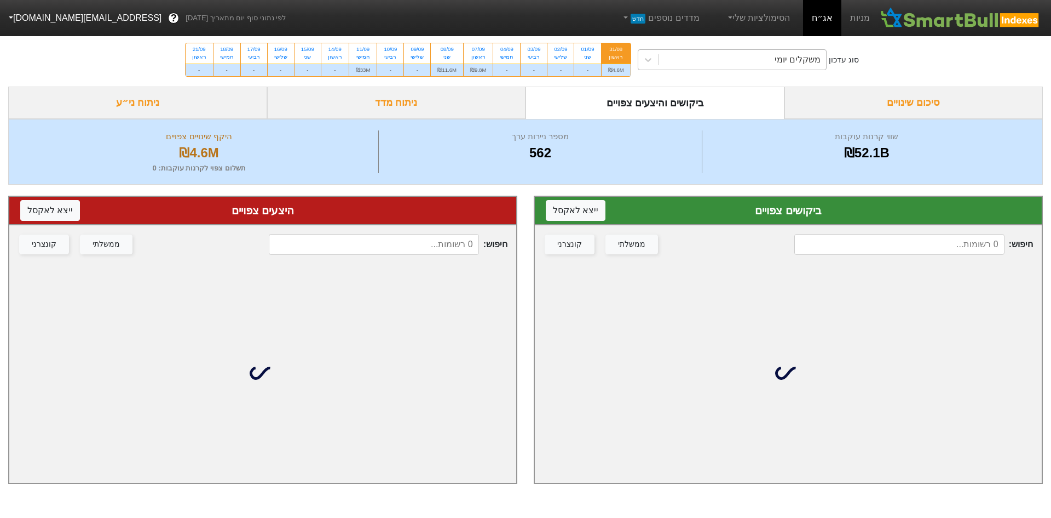
click at [752, 68] on div "משקלים יומי" at bounding box center [743, 60] width 168 height 20
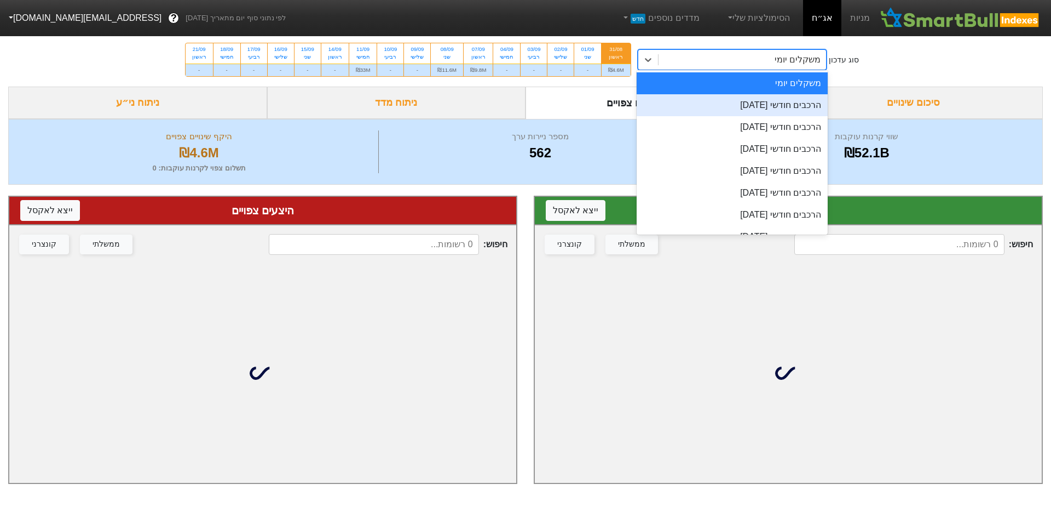
click at [761, 104] on div "הרכבים חודשי [DATE]" at bounding box center [733, 105] width 192 height 22
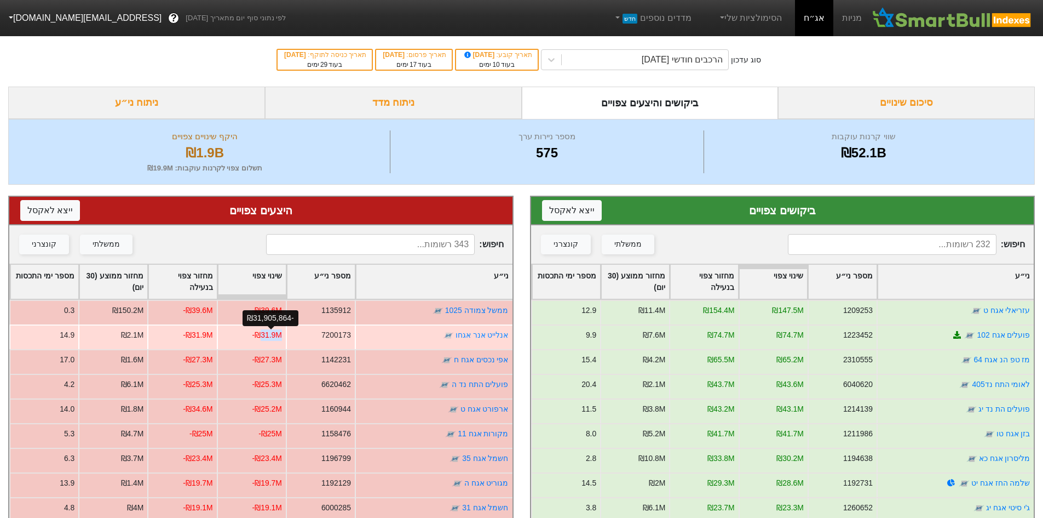
drag, startPoint x: 263, startPoint y: 334, endPoint x: 283, endPoint y: 335, distance: 19.8
click at [282, 335] on div "-₪31.9M" at bounding box center [267, 335] width 30 height 12
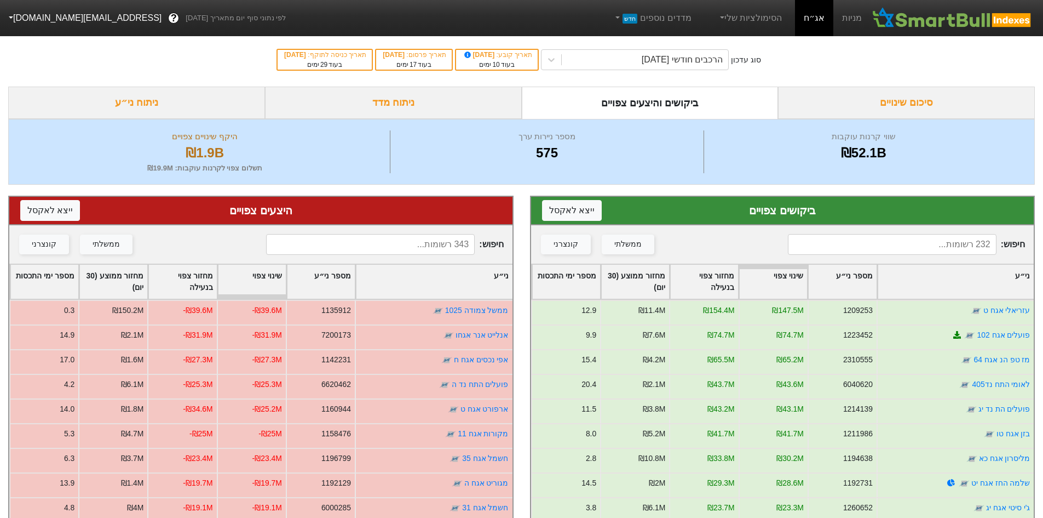
click at [661, 70] on div "סוג עדכון הרכבים חודשי [DATE] תאריך קובע : [DATE] בעוד 10 ימים תאריך פרסום : [D…" at bounding box center [521, 60] width 1043 height 54
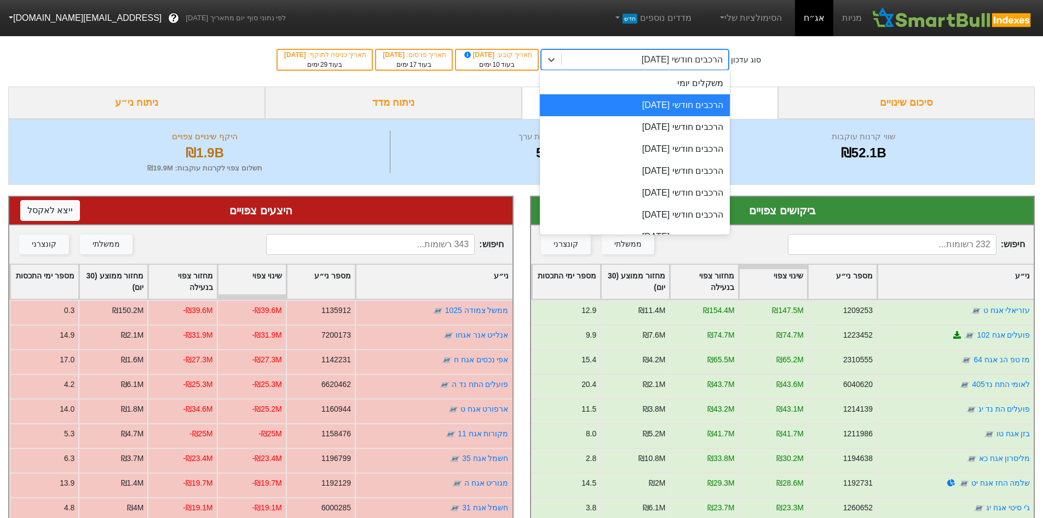
click at [664, 68] on div "הרכבים חודשי [DATE]" at bounding box center [645, 60] width 166 height 20
click at [852, 96] on div "סיכום שינויים" at bounding box center [906, 103] width 257 height 32
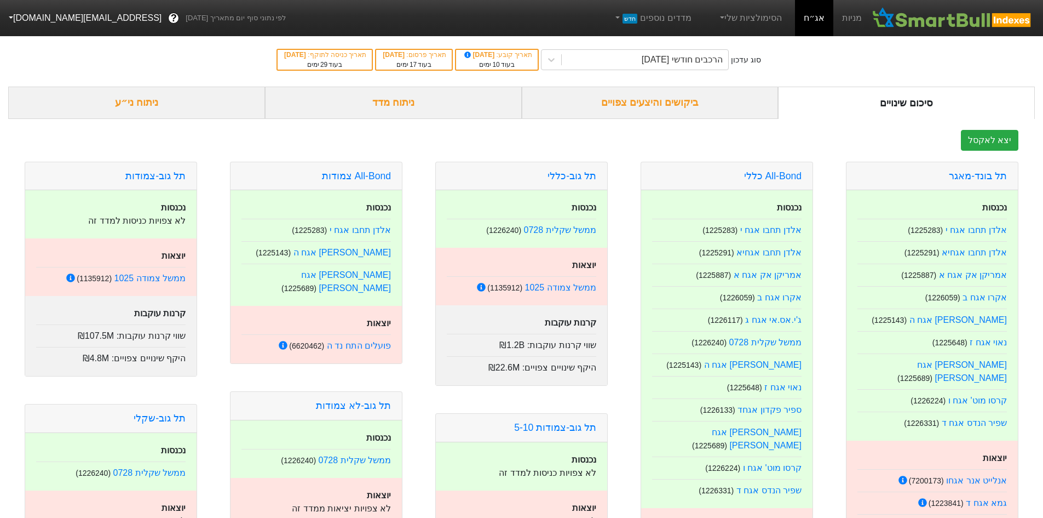
click at [703, 82] on div "סוג עדכון הרכבים חודשי [DATE] תאריך קובע : [DATE] בעוד 10 ימים תאריך פרסום : [D…" at bounding box center [521, 60] width 1043 height 54
click at [696, 90] on div "ביקושים והיצעים צפויים" at bounding box center [650, 103] width 257 height 32
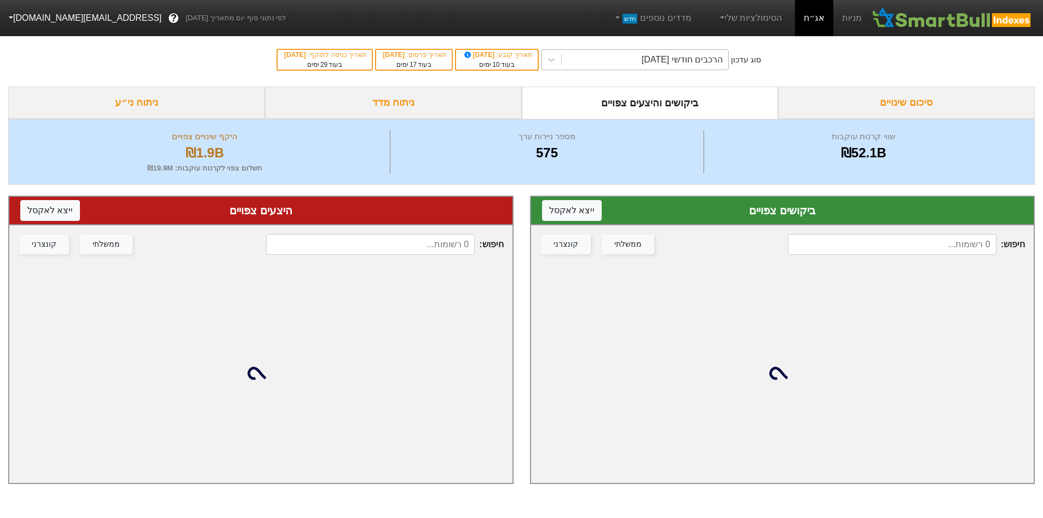
click at [616, 54] on div "הרכבים חודשי [DATE]" at bounding box center [645, 60] width 166 height 20
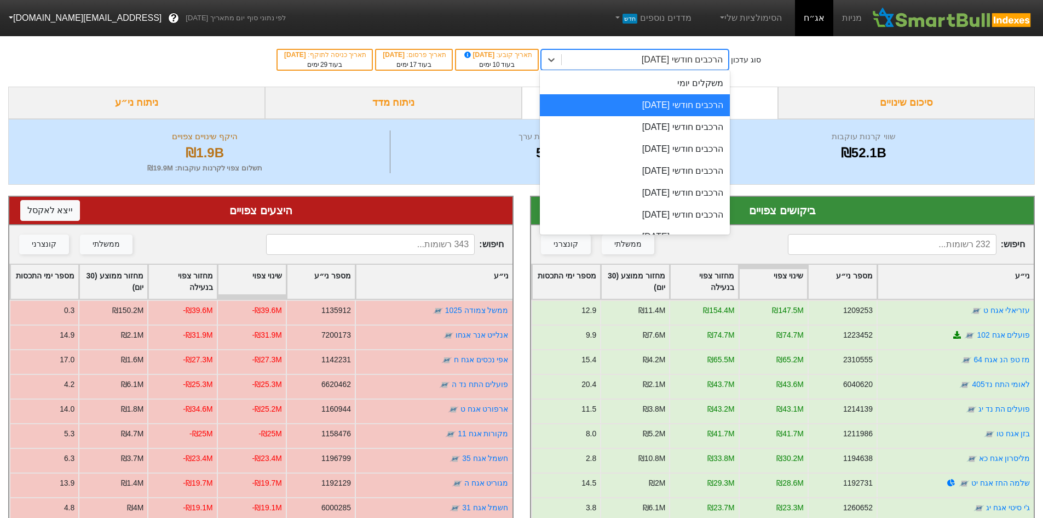
click at [665, 114] on div "הרכבים חודשי [DATE]" at bounding box center [635, 105] width 190 height 22
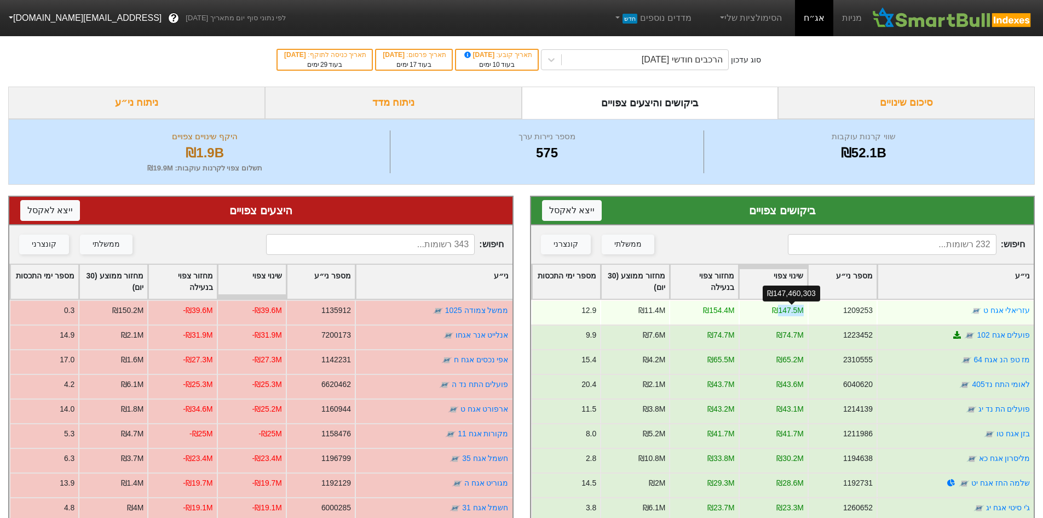
drag, startPoint x: 779, startPoint y: 308, endPoint x: 807, endPoint y: 308, distance: 27.4
click at [803, 308] on div "₪147.5M" at bounding box center [787, 310] width 31 height 12
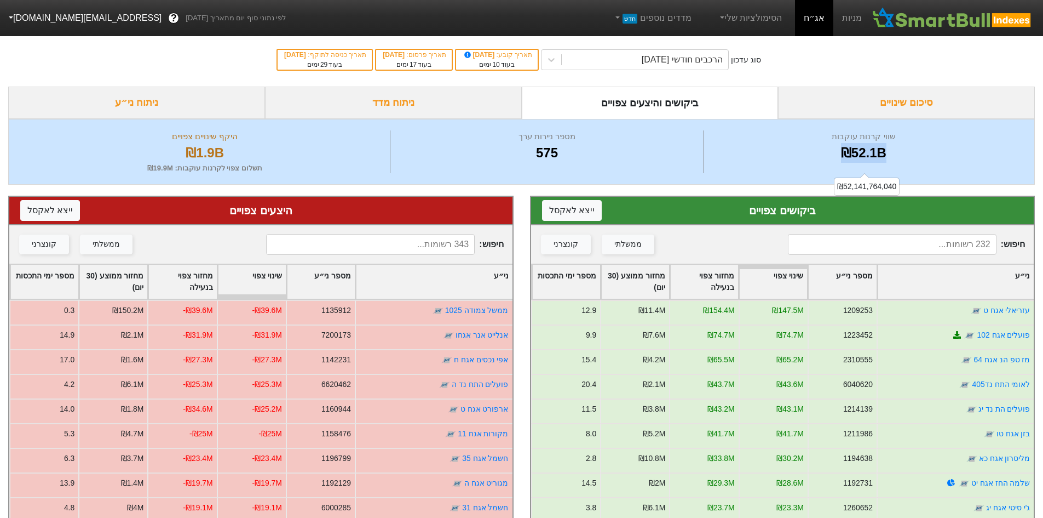
drag, startPoint x: 828, startPoint y: 145, endPoint x: 915, endPoint y: 146, distance: 87.1
click at [915, 146] on div "₪52.1B" at bounding box center [864, 153] width 314 height 20
click at [897, 143] on div "₪52.1B" at bounding box center [864, 153] width 314 height 20
click at [827, 103] on div "סיכום שינויים" at bounding box center [906, 103] width 257 height 32
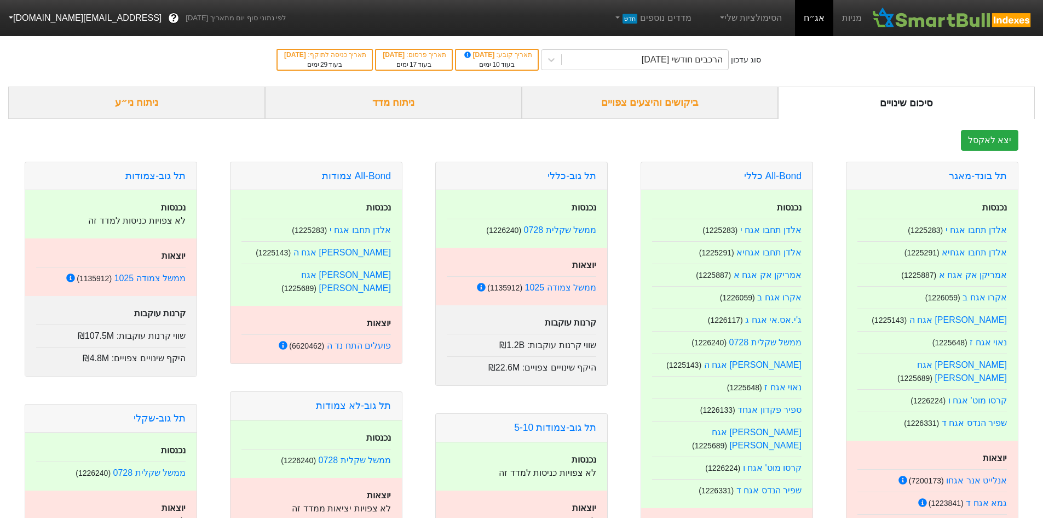
click at [717, 104] on div "ביקושים והיצעים צפויים" at bounding box center [650, 103] width 257 height 32
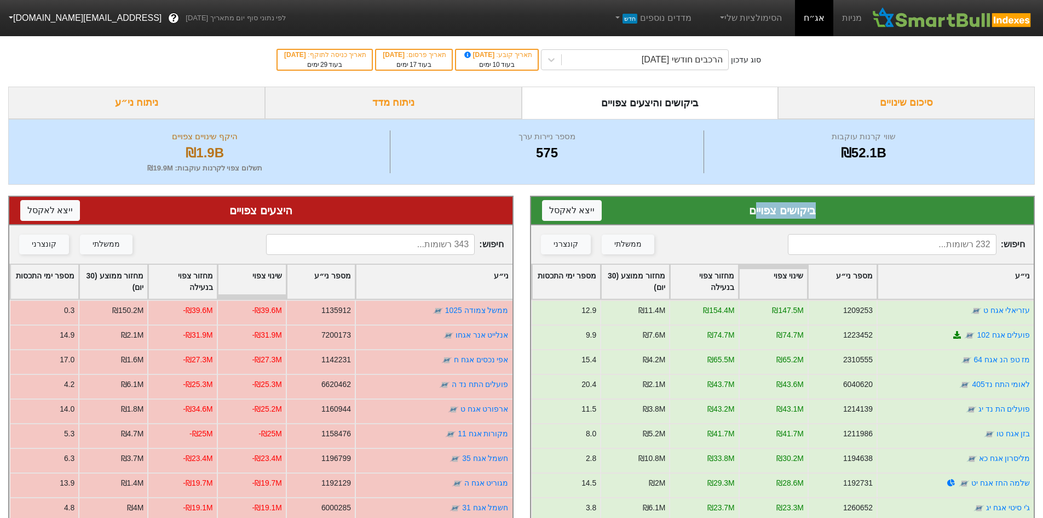
drag, startPoint x: 821, startPoint y: 209, endPoint x: 753, endPoint y: 204, distance: 68.1
click at [753, 204] on div "ביקושים צפויים ייצא ל אקסל" at bounding box center [782, 210] width 481 height 16
click at [748, 203] on div "ביקושים צפויים ייצא ל אקסל" at bounding box center [782, 210] width 481 height 16
drag, startPoint x: 748, startPoint y: 204, endPoint x: 821, endPoint y: 208, distance: 74.0
click at [821, 208] on div "ביקושים צפויים ייצא ל אקסל" at bounding box center [782, 210] width 481 height 16
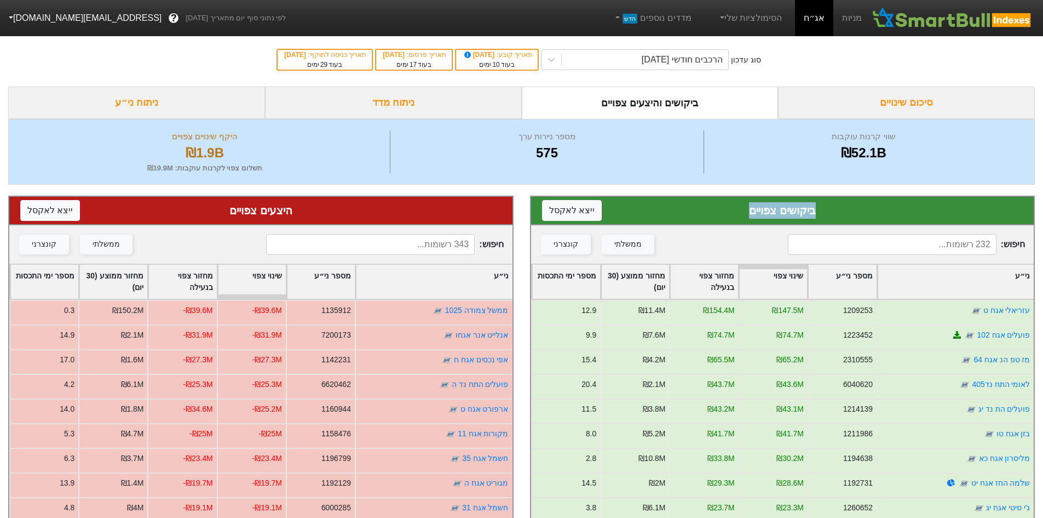
click at [821, 208] on div "ביקושים צפויים ייצא ל אקסל" at bounding box center [782, 210] width 481 height 16
click at [278, 205] on div "היצעים צפויים ייצא ל אקסל" at bounding box center [260, 210] width 481 height 16
drag, startPoint x: 228, startPoint y: 215, endPoint x: 300, endPoint y: 216, distance: 72.3
click at [293, 216] on div "היצעים צפויים ייצא ל אקסל" at bounding box center [260, 210] width 481 height 16
drag, startPoint x: 751, startPoint y: 220, endPoint x: 883, endPoint y: 226, distance: 132.1
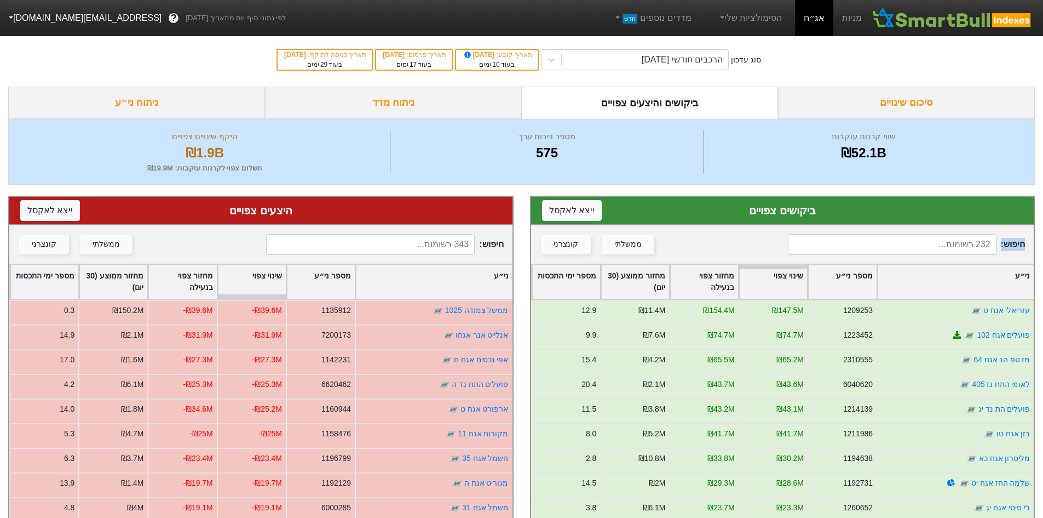
click at [884, 226] on div "ביקושים צפויים ייצא ל אקסל חיפוש : ממשלתי קונצרני ני״ע מספר ני״ע שינוי צפוי מחז…" at bounding box center [782, 440] width 505 height 489
click at [852, 217] on div "ביקושים צפויים ייצא ל אקסל" at bounding box center [782, 210] width 481 height 16
drag, startPoint x: 831, startPoint y: 214, endPoint x: 742, endPoint y: 218, distance: 89.4
click at [742, 218] on div "ביקושים צפויים ייצא ל אקסל" at bounding box center [782, 210] width 481 height 16
click at [719, 219] on div "ביקושים צפויים ייצא ל אקסל" at bounding box center [782, 210] width 481 height 16
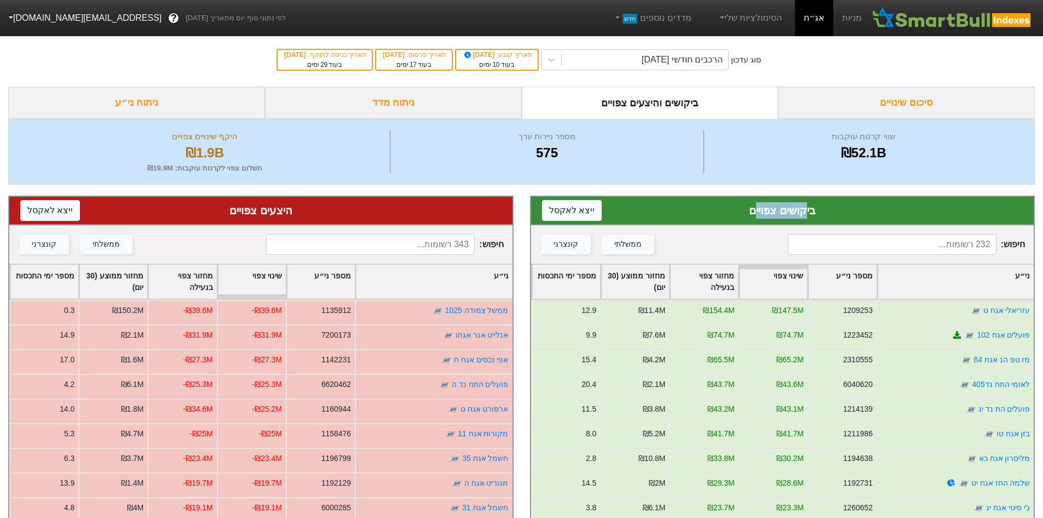
drag, startPoint x: 755, startPoint y: 218, endPoint x: 805, endPoint y: 220, distance: 49.9
click at [805, 220] on div "ביקושים צפויים ייצא ל אקסל" at bounding box center [782, 211] width 503 height 28
click at [817, 220] on div "ביקושים צפויים ייצא ל אקסל" at bounding box center [782, 211] width 503 height 28
drag, startPoint x: 812, startPoint y: 214, endPoint x: 744, endPoint y: 216, distance: 67.9
click at [744, 216] on div "ביקושים צפויים ייצא ל אקסל" at bounding box center [782, 210] width 481 height 16
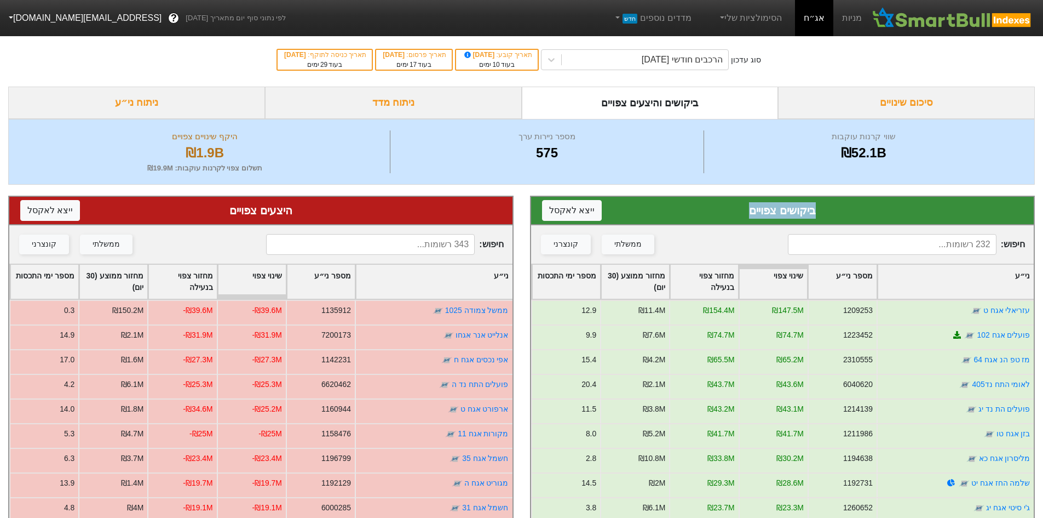
click at [748, 217] on div "ביקושים צפויים ייצא ל אקסל" at bounding box center [782, 210] width 481 height 16
drag, startPoint x: 743, startPoint y: 215, endPoint x: 815, endPoint y: 217, distance: 72.3
click at [815, 217] on div "ביקושים צפויים ייצא ל אקסל" at bounding box center [782, 210] width 481 height 16
click at [816, 217] on div "ביקושים צפויים ייצא ל אקסל" at bounding box center [782, 210] width 481 height 16
drag, startPoint x: 814, startPoint y: 216, endPoint x: 756, endPoint y: 215, distance: 58.1
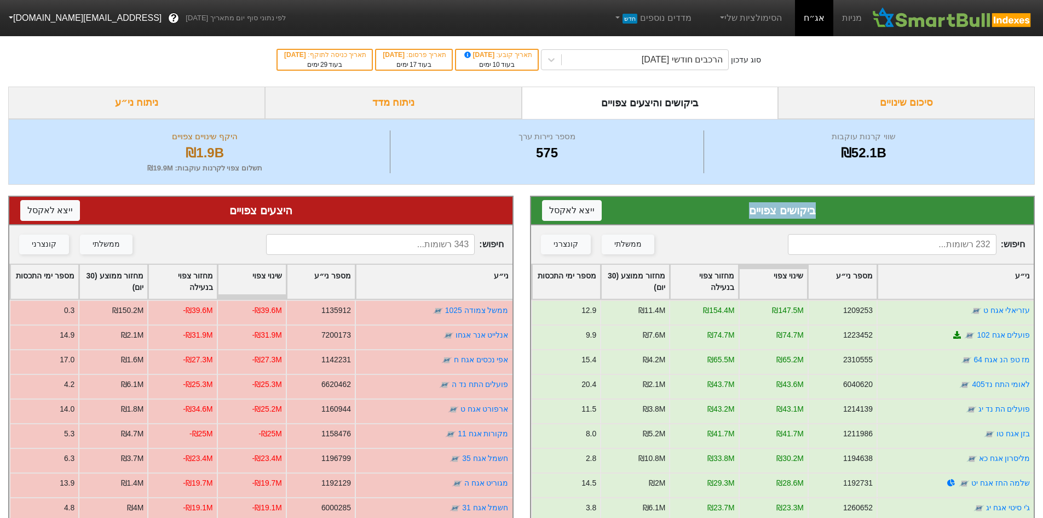
click at [756, 215] on div "ביקושים צפויים ייצא ל אקסל" at bounding box center [782, 210] width 481 height 16
drag, startPoint x: 293, startPoint y: 211, endPoint x: 233, endPoint y: 205, distance: 60.0
click at [233, 205] on div "היצעים צפויים ייצא ל אקסל" at bounding box center [260, 210] width 481 height 16
drag, startPoint x: 229, startPoint y: 207, endPoint x: 332, endPoint y: 217, distance: 103.5
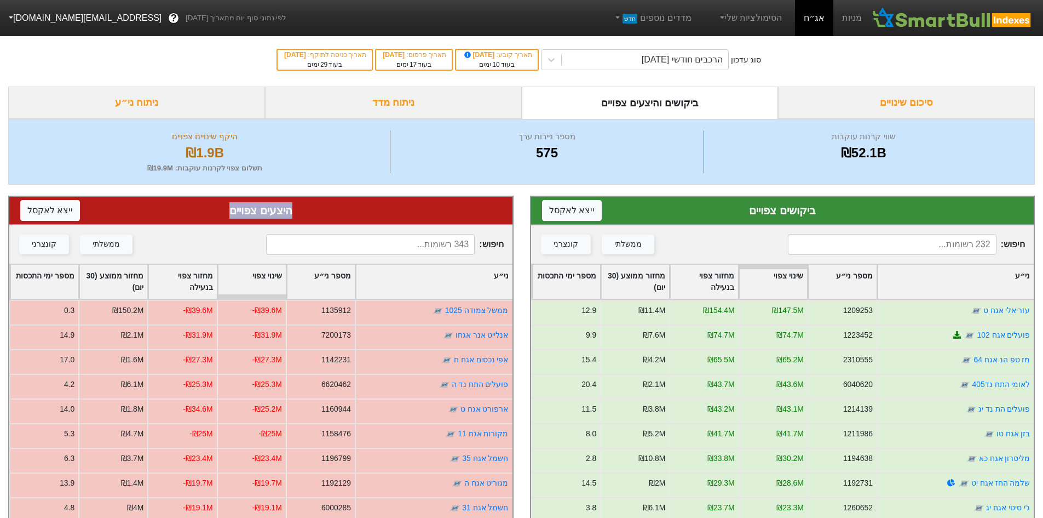
click at [332, 217] on div "היצעים צפויים ייצא ל אקסל" at bounding box center [260, 210] width 481 height 16
click at [327, 212] on div "היצעים צפויים ייצא ל אקסל" at bounding box center [260, 210] width 481 height 16
